Goal: Transaction & Acquisition: Purchase product/service

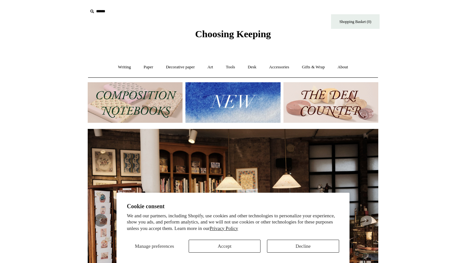
click at [151, 105] on img at bounding box center [135, 102] width 95 height 40
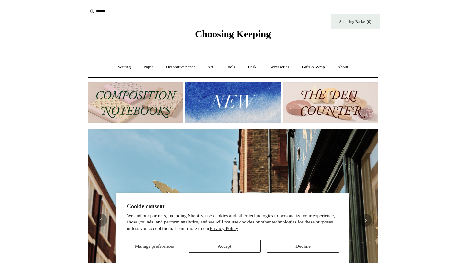
scroll to position [0, 291]
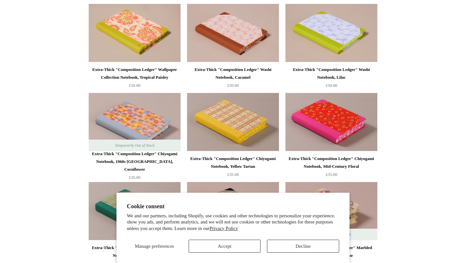
scroll to position [973, 0]
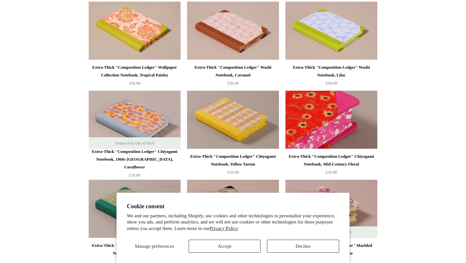
click at [297, 119] on img at bounding box center [331, 120] width 92 height 58
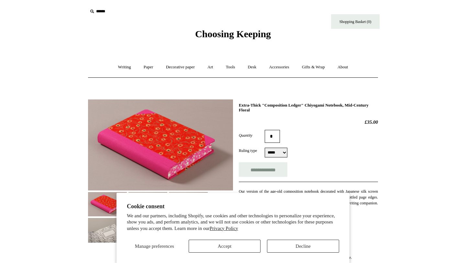
select select "*****"
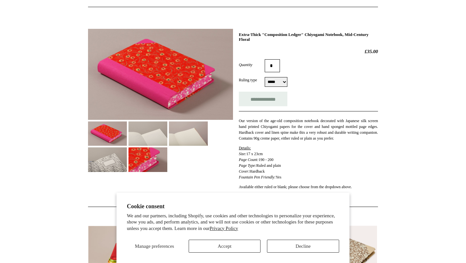
scroll to position [79, 0]
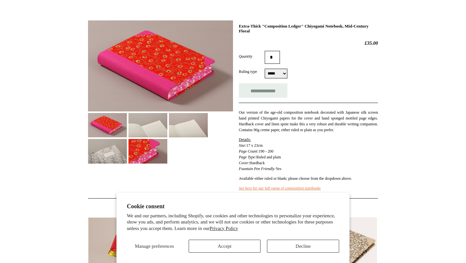
click at [127, 161] on img at bounding box center [107, 151] width 39 height 24
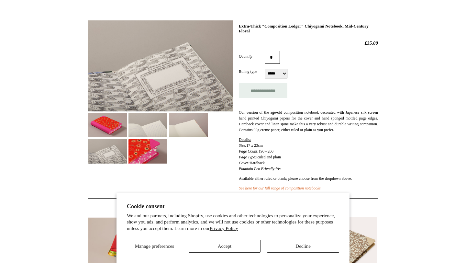
click at [178, 132] on img at bounding box center [188, 125] width 39 height 24
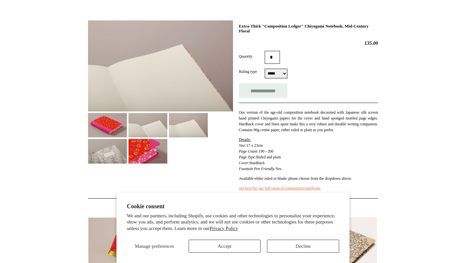
click at [158, 133] on img at bounding box center [147, 125] width 39 height 24
